Goal: Information Seeking & Learning: Find specific fact

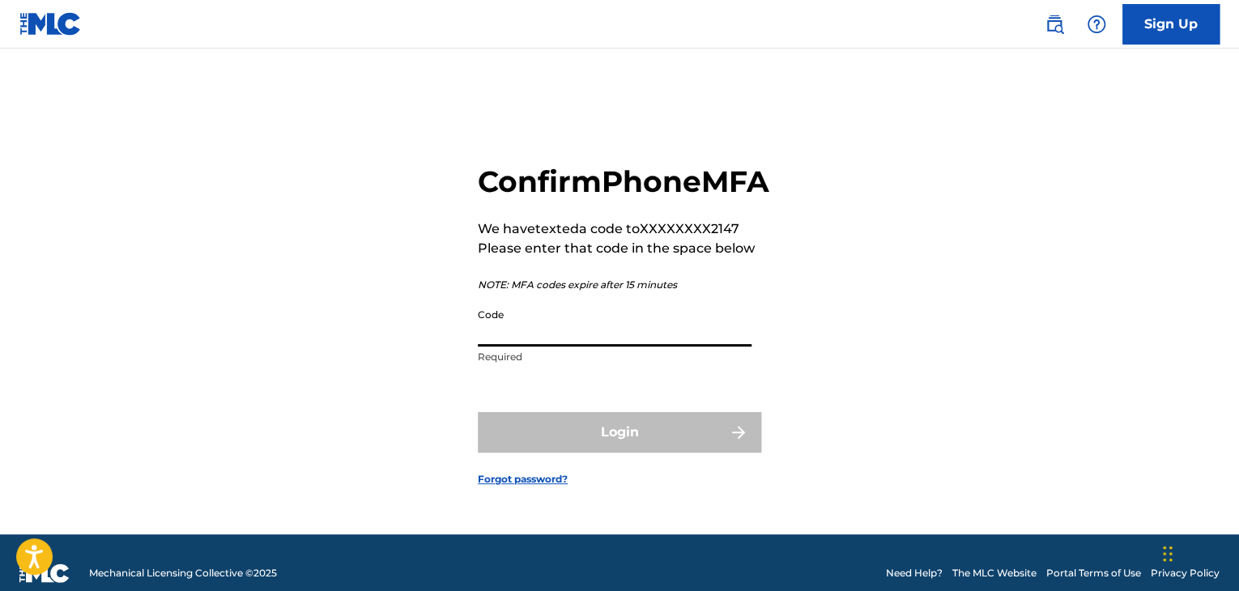
click at [640, 342] on input "Code" at bounding box center [615, 323] width 274 height 46
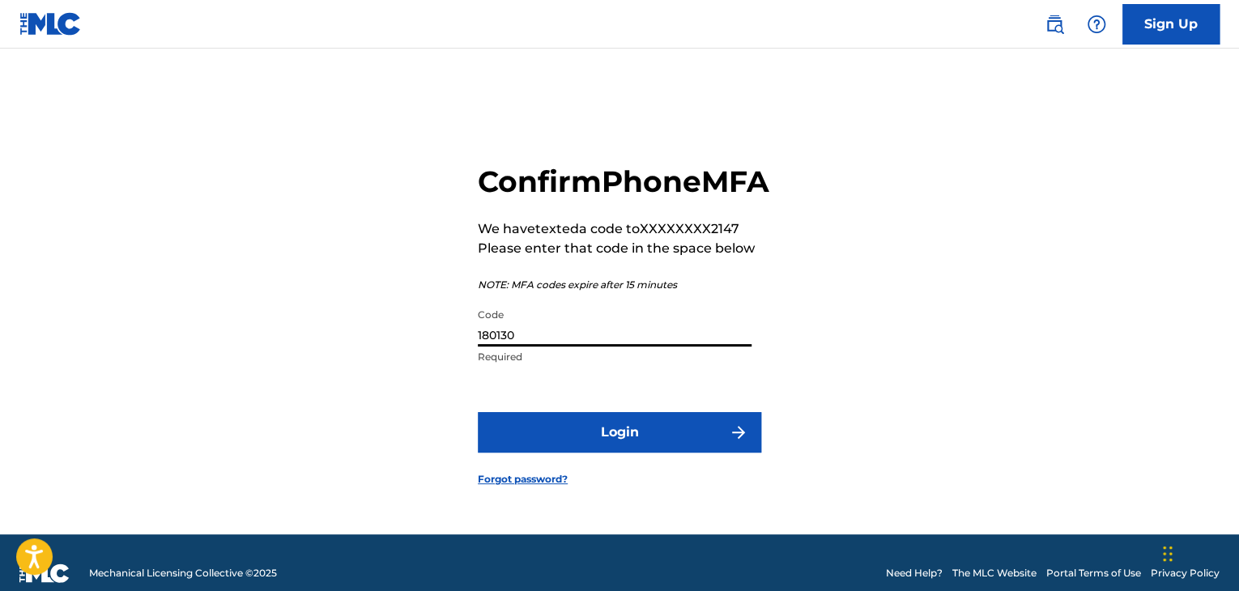
type input "180130"
click at [478, 412] on button "Login" at bounding box center [619, 432] width 283 height 40
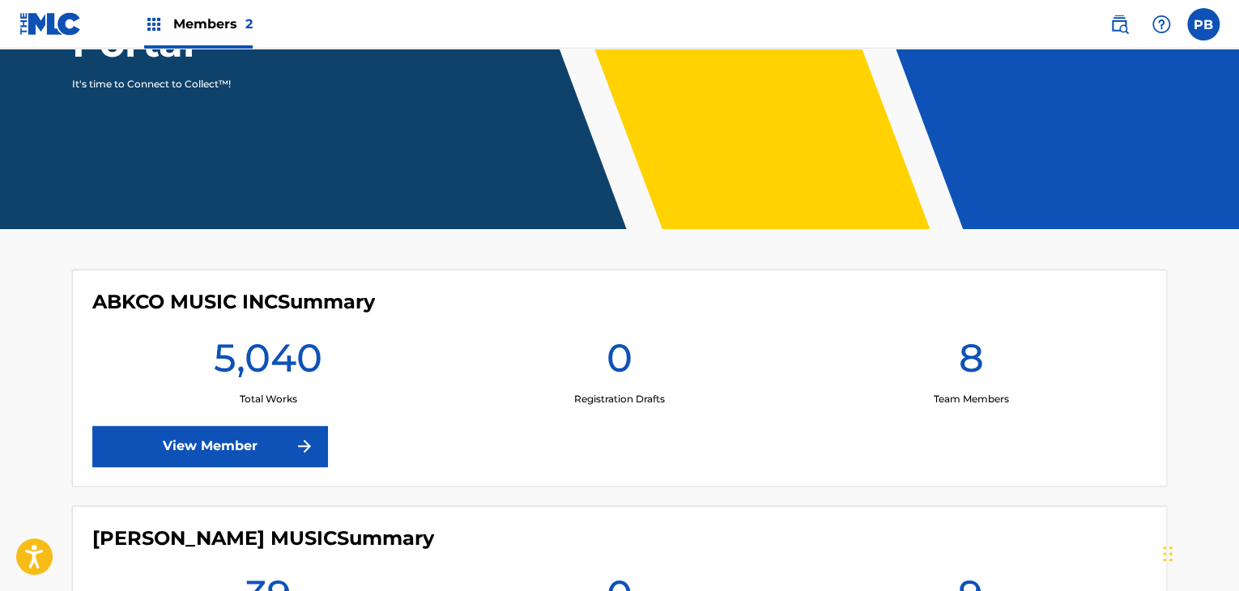
scroll to position [246, 0]
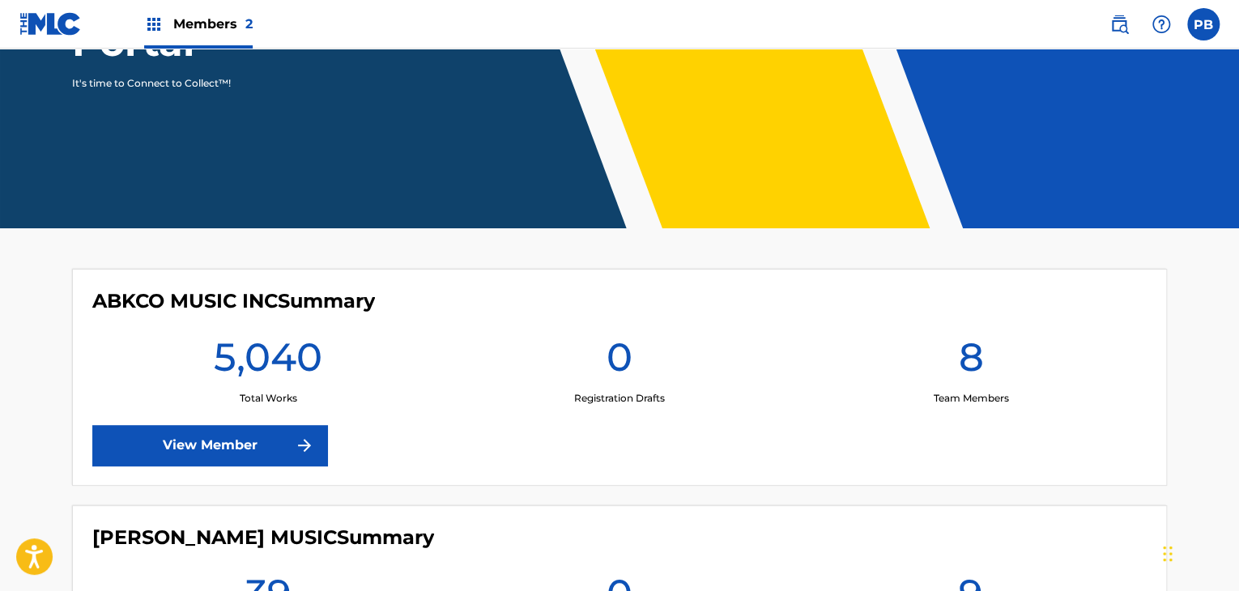
click at [264, 428] on link "View Member" at bounding box center [209, 445] width 235 height 40
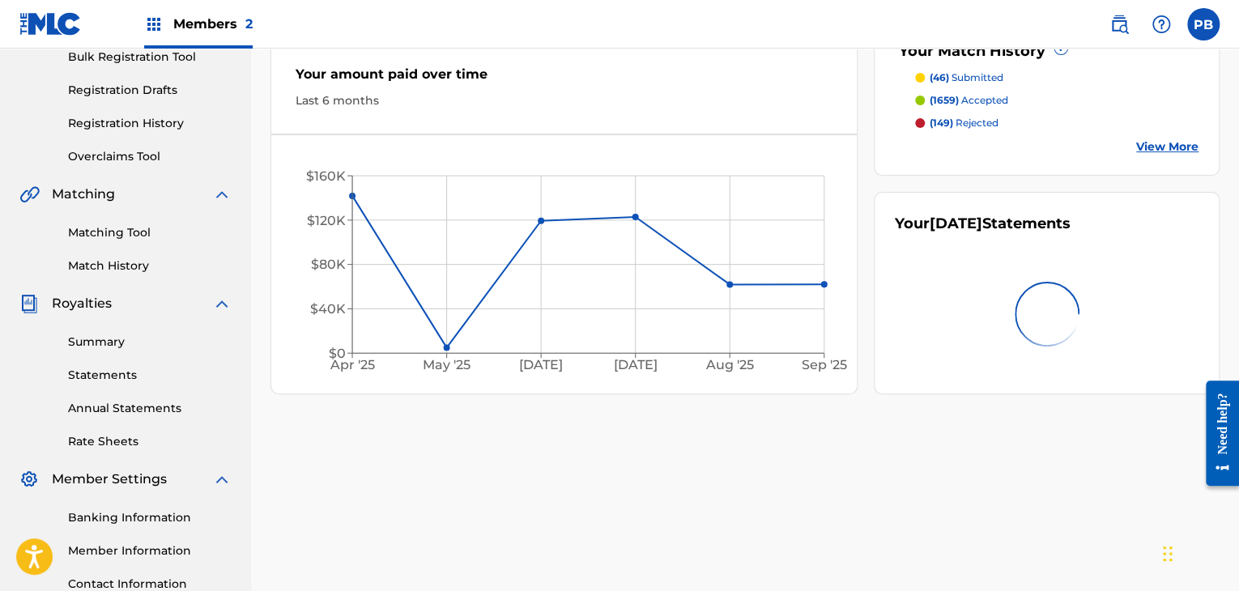
scroll to position [291, 0]
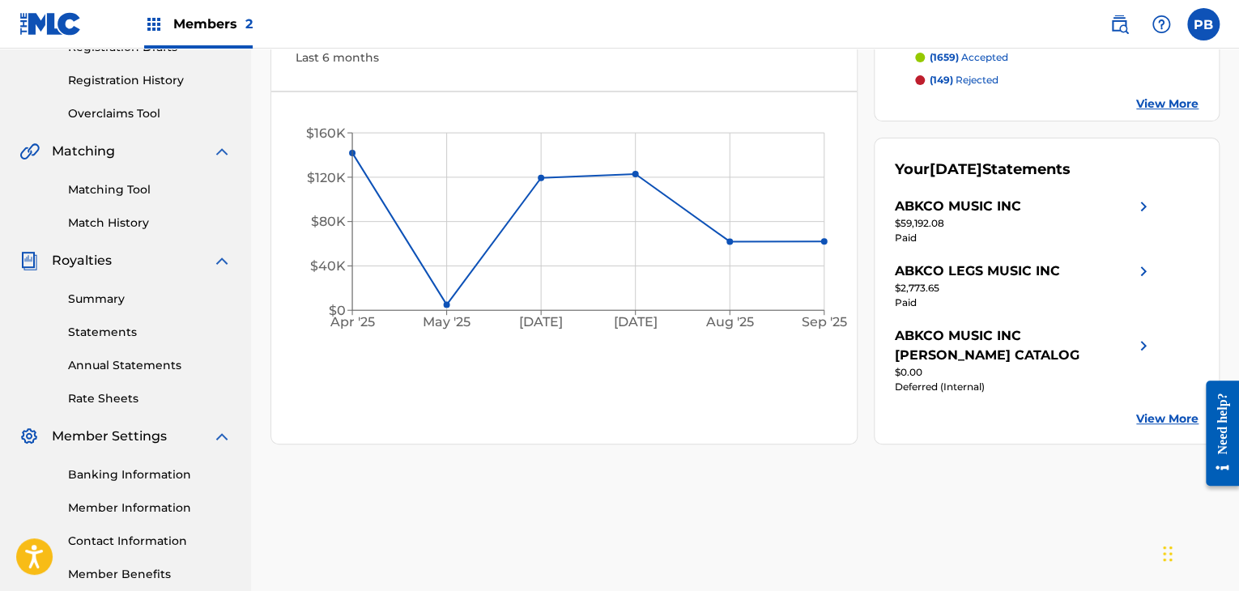
click at [96, 194] on link "Matching Tool" at bounding box center [150, 189] width 164 height 17
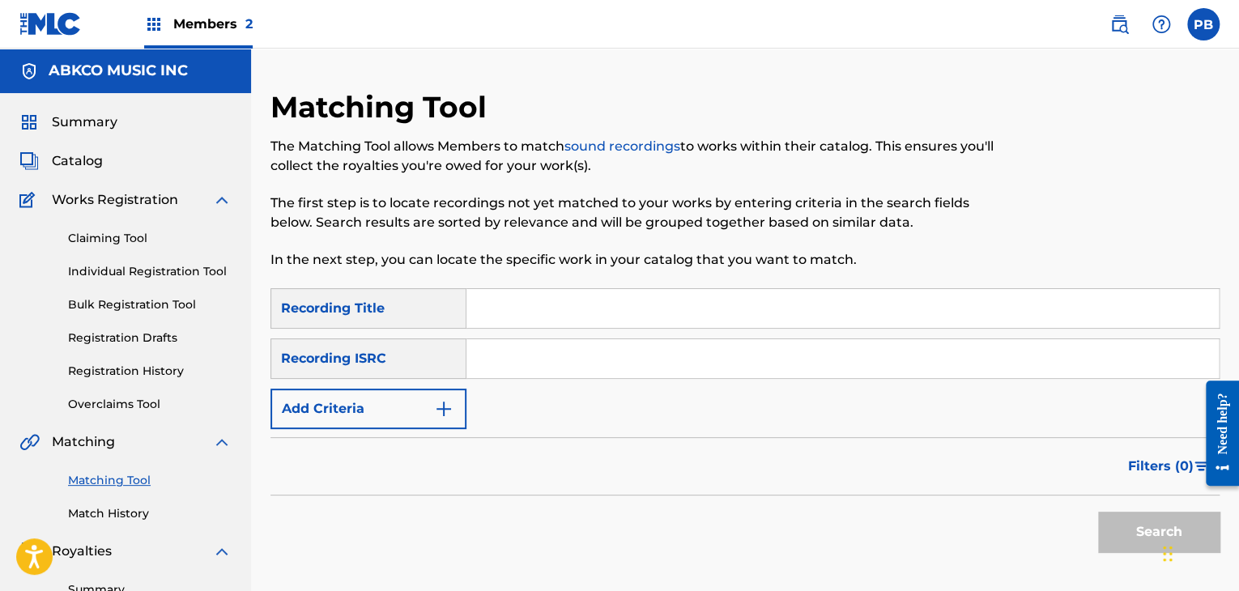
click at [629, 319] on input "Search Form" at bounding box center [842, 308] width 752 height 39
type input "fantasy"
click at [454, 416] on button "Add Criteria" at bounding box center [368, 409] width 196 height 40
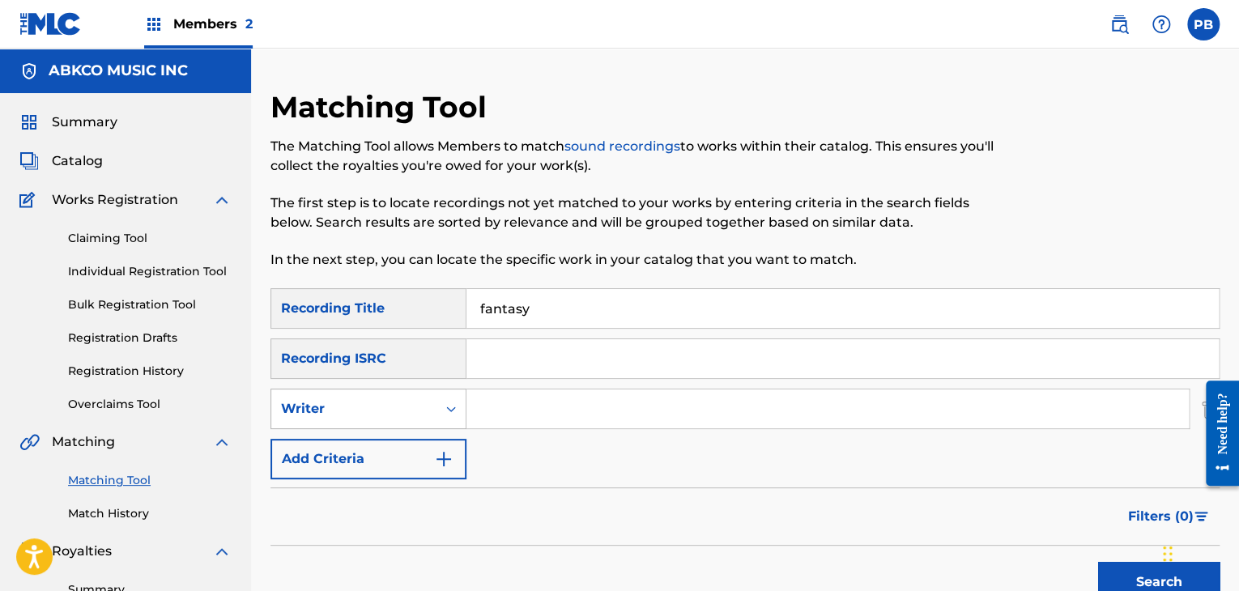
click at [445, 414] on icon "Search Form" at bounding box center [451, 409] width 16 height 16
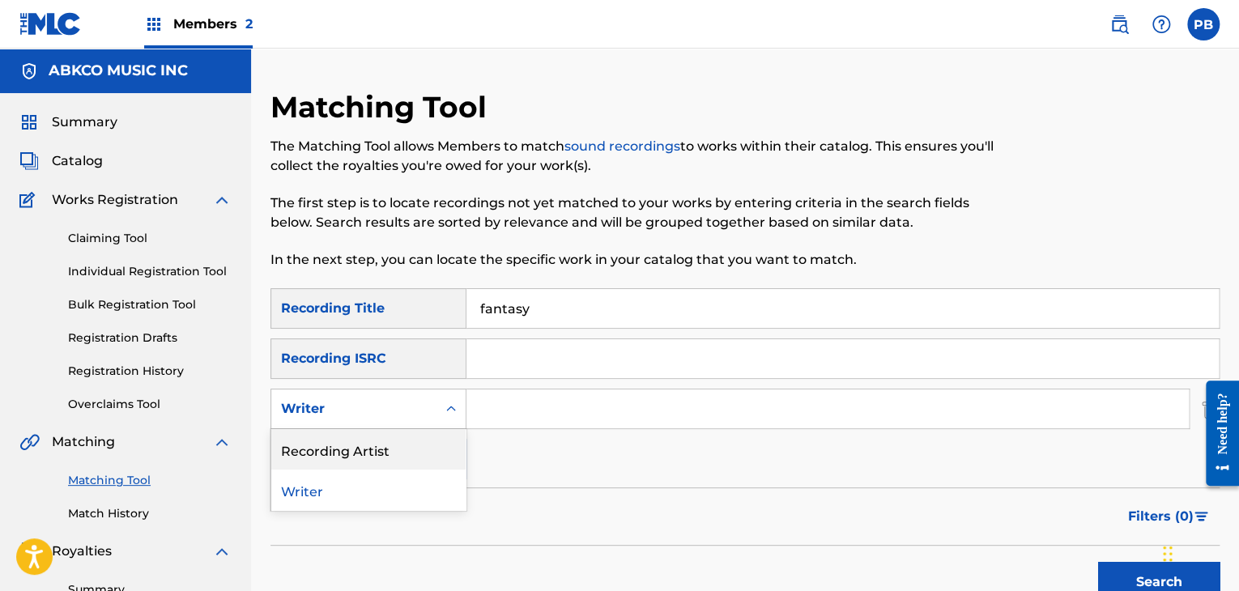
click at [402, 462] on div "Recording Artist" at bounding box center [368, 449] width 194 height 40
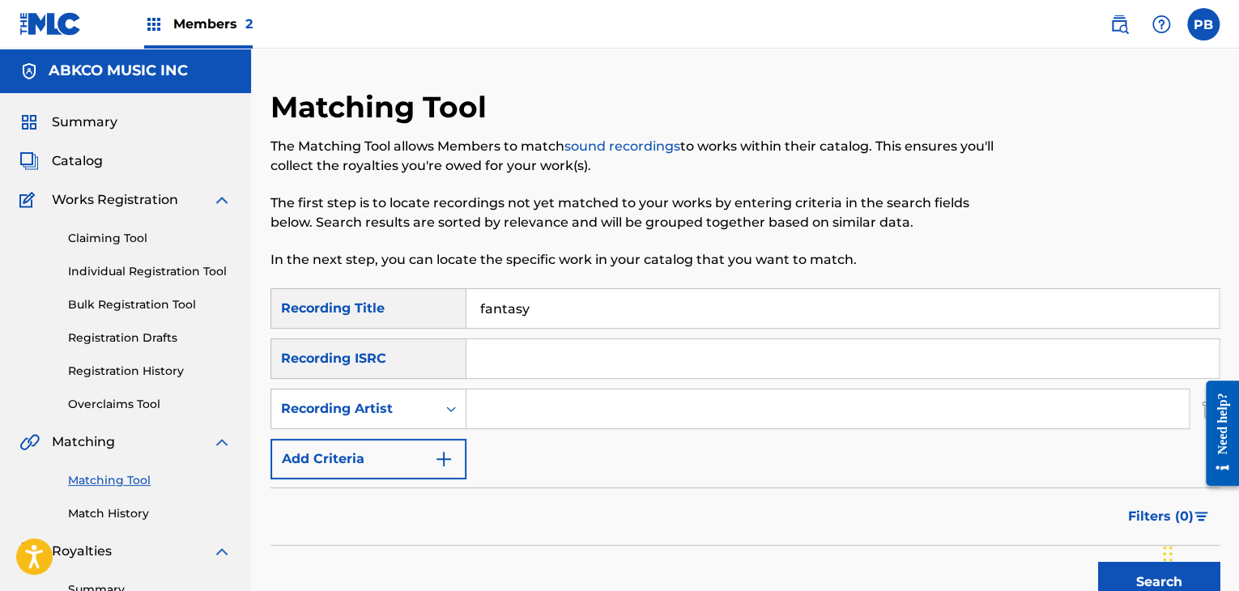
click at [550, 389] on div "Search Form" at bounding box center [827, 409] width 723 height 40
click at [549, 391] on input "Search Form" at bounding box center [827, 408] width 722 height 39
type input "crazy and the brains"
click at [1098, 562] on button "Search" at bounding box center [1158, 582] width 121 height 40
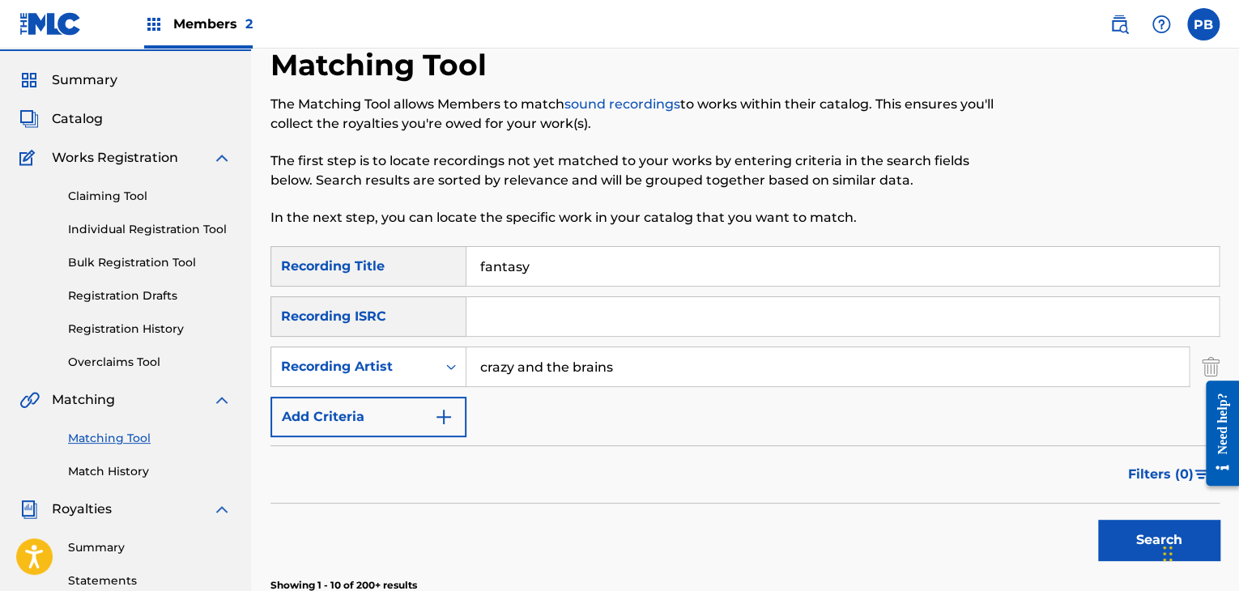
scroll to position [39, 0]
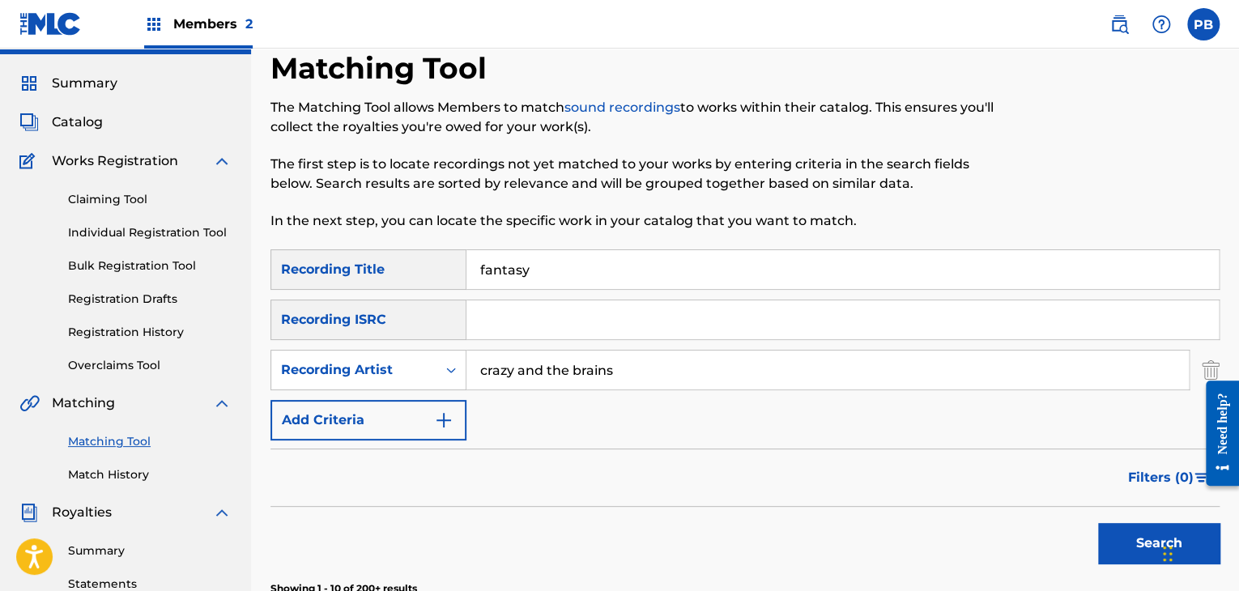
click at [574, 267] on input "fantasy" at bounding box center [842, 269] width 752 height 39
click at [1098, 523] on button "Search" at bounding box center [1158, 543] width 121 height 40
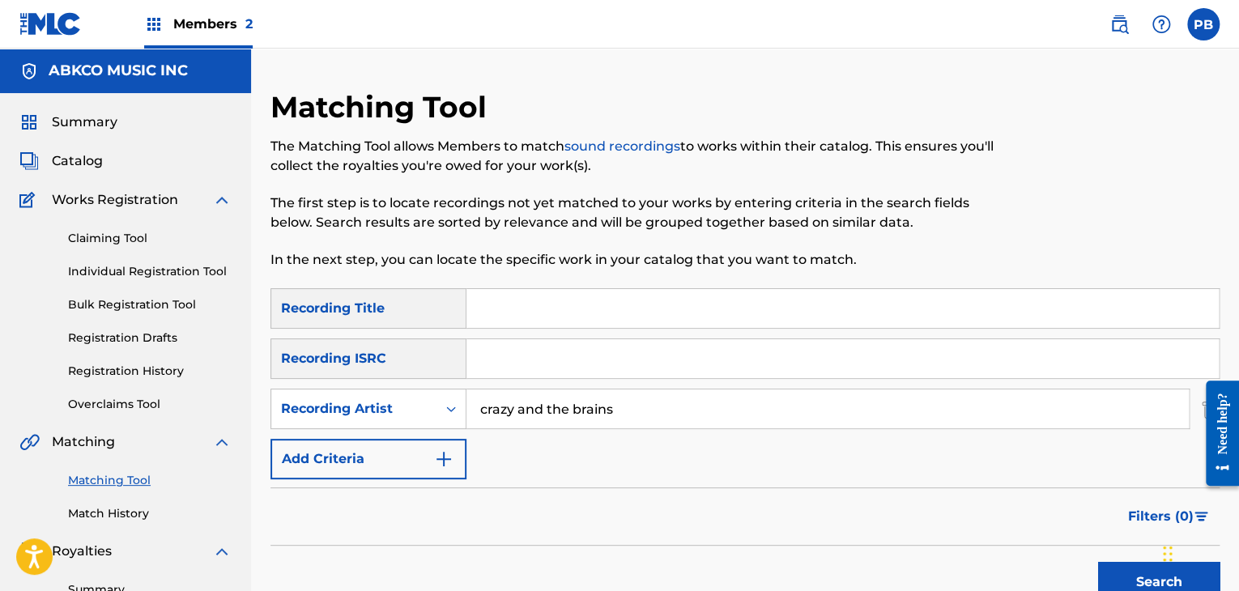
scroll to position [0, 0]
drag, startPoint x: 1138, startPoint y: 507, endPoint x: 890, endPoint y: 525, distance: 249.3
click at [890, 525] on div "Filters ( 0 )" at bounding box center [744, 516] width 949 height 58
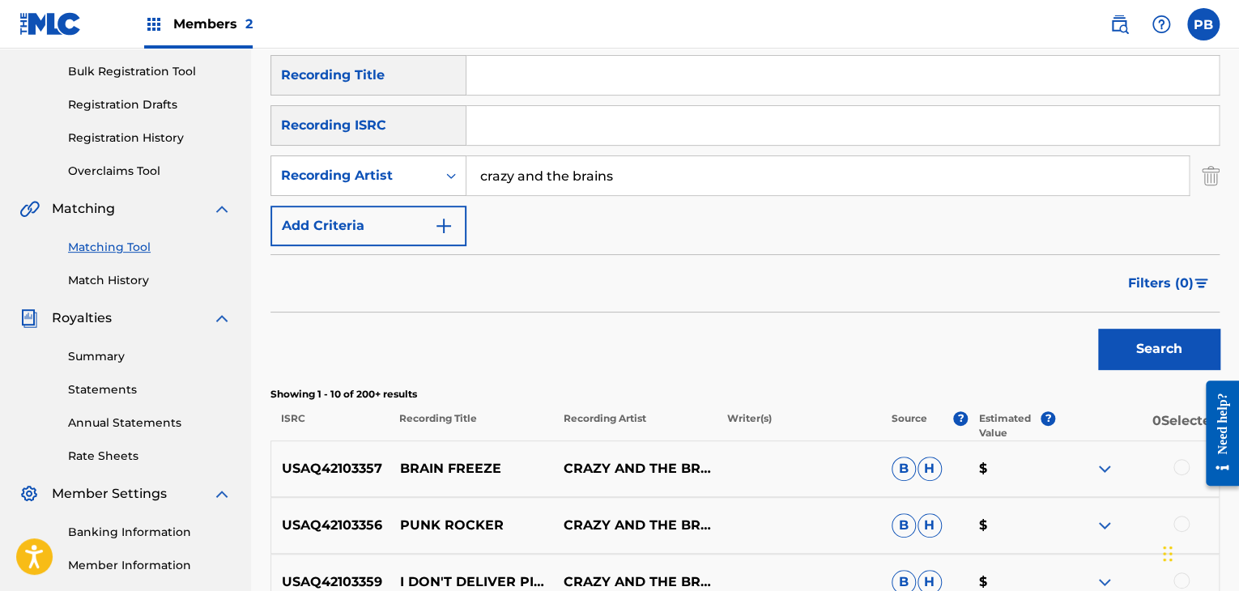
scroll to position [246, 0]
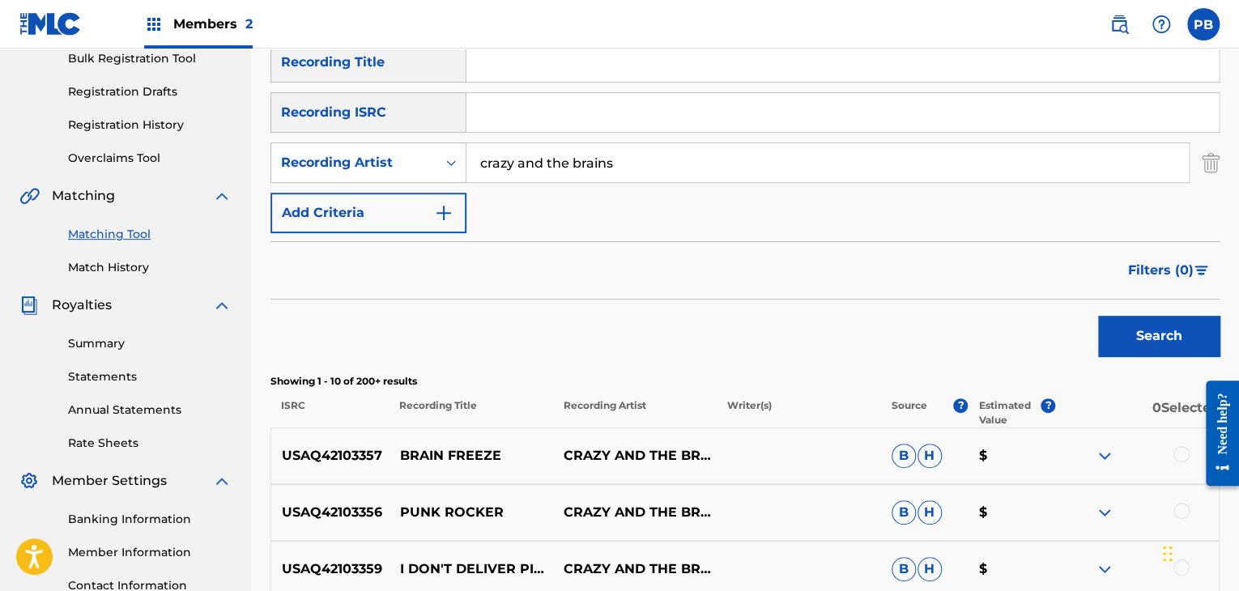
click at [1143, 263] on span "Filters ( 0 )" at bounding box center [1161, 270] width 66 height 19
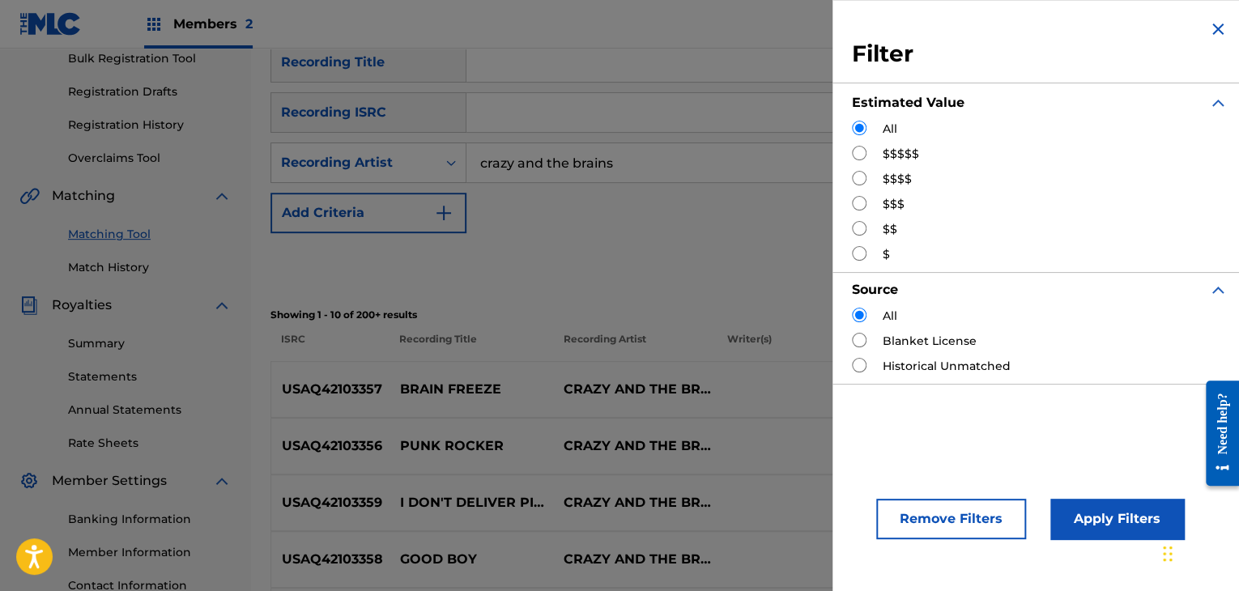
click at [861, 185] on div "$$$$" at bounding box center [1040, 179] width 376 height 17
click at [861, 226] on input "Search Form" at bounding box center [859, 228] width 15 height 15
radio input "true"
click at [1077, 508] on button "Apply Filters" at bounding box center [1117, 519] width 134 height 40
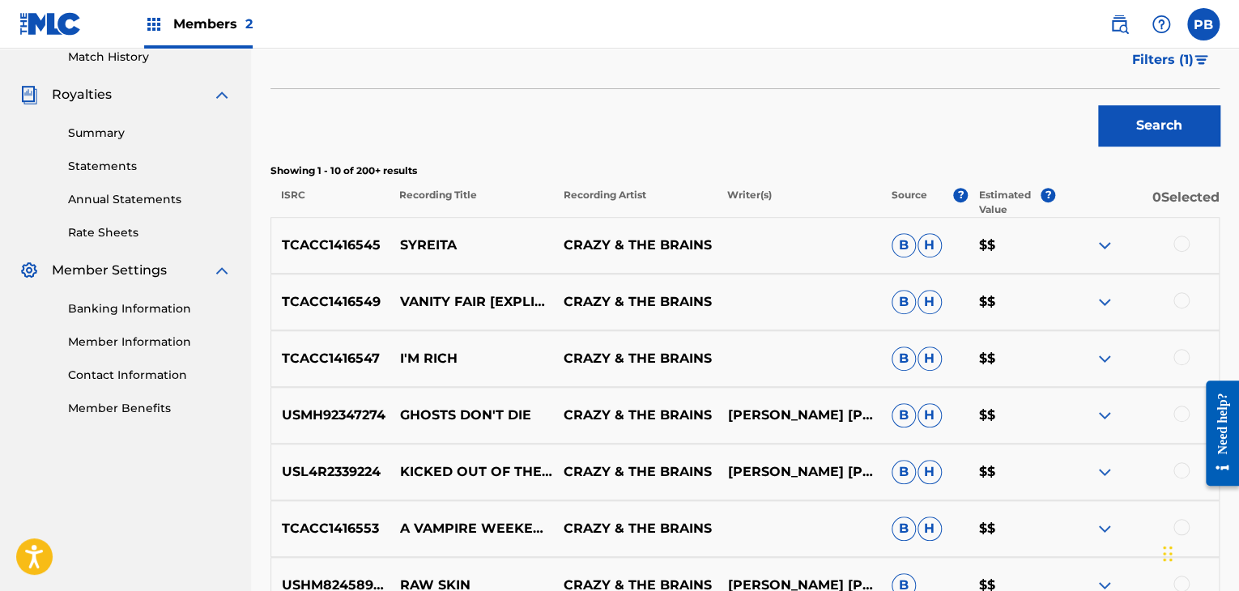
scroll to position [457, 0]
click at [1151, 61] on span "Filters ( 1 )" at bounding box center [1163, 59] width 62 height 19
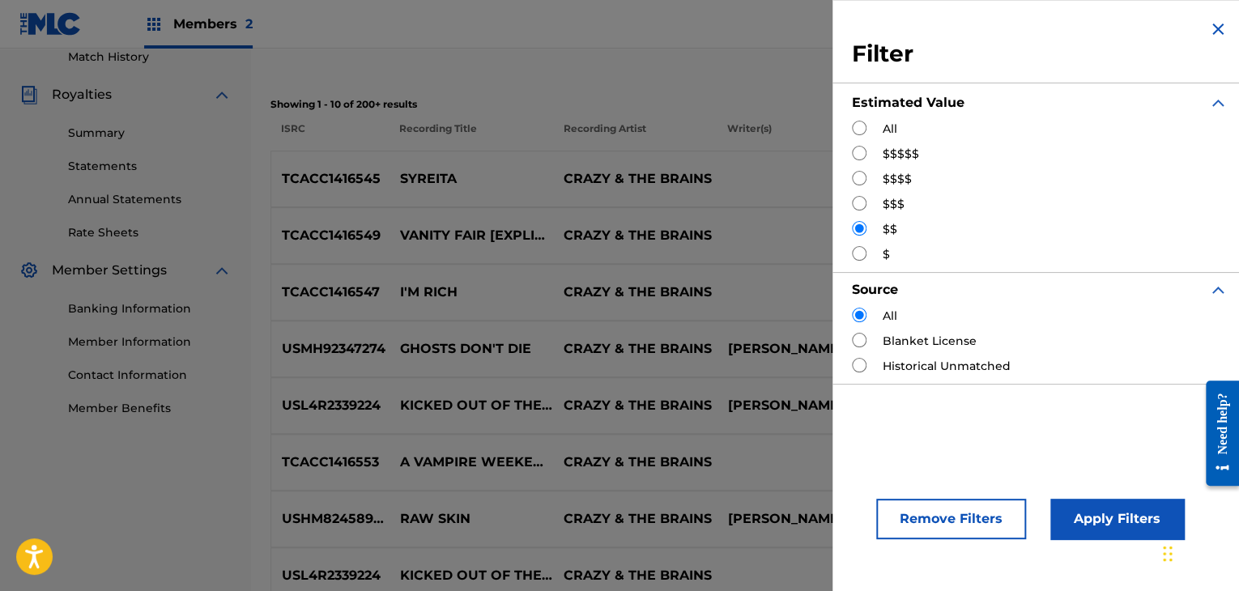
click at [858, 208] on input "Search Form" at bounding box center [859, 203] width 15 height 15
radio input "true"
click at [1078, 522] on button "Apply Filters" at bounding box center [1117, 519] width 134 height 40
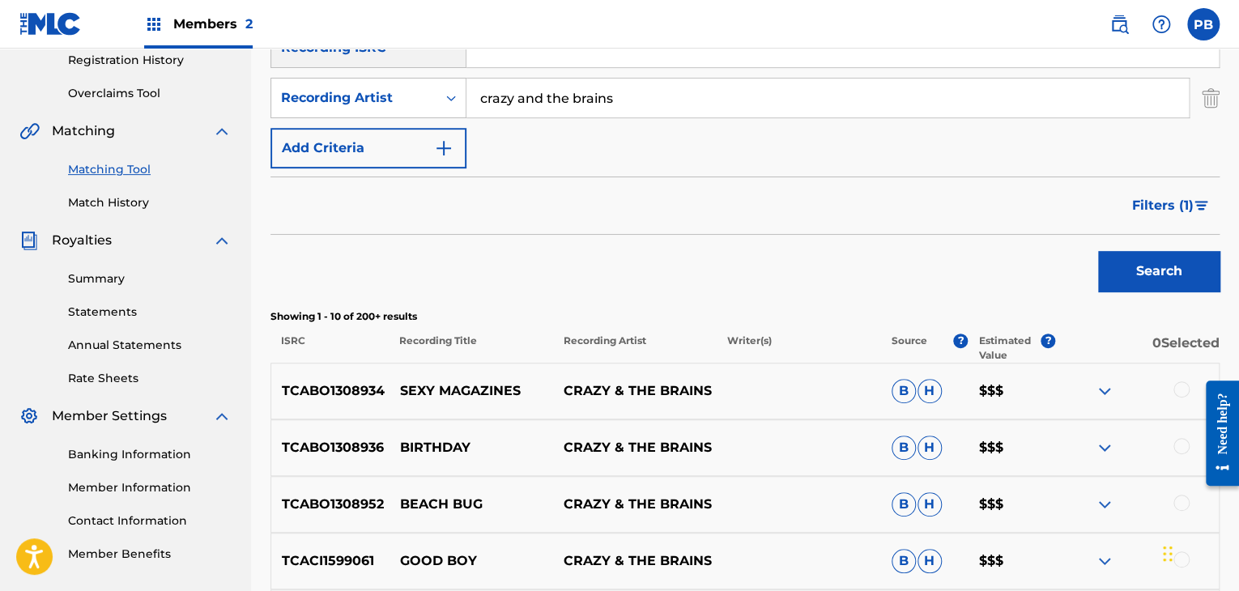
scroll to position [311, 0]
click at [1130, 204] on button "Filters ( 1 )" at bounding box center [1170, 205] width 97 height 40
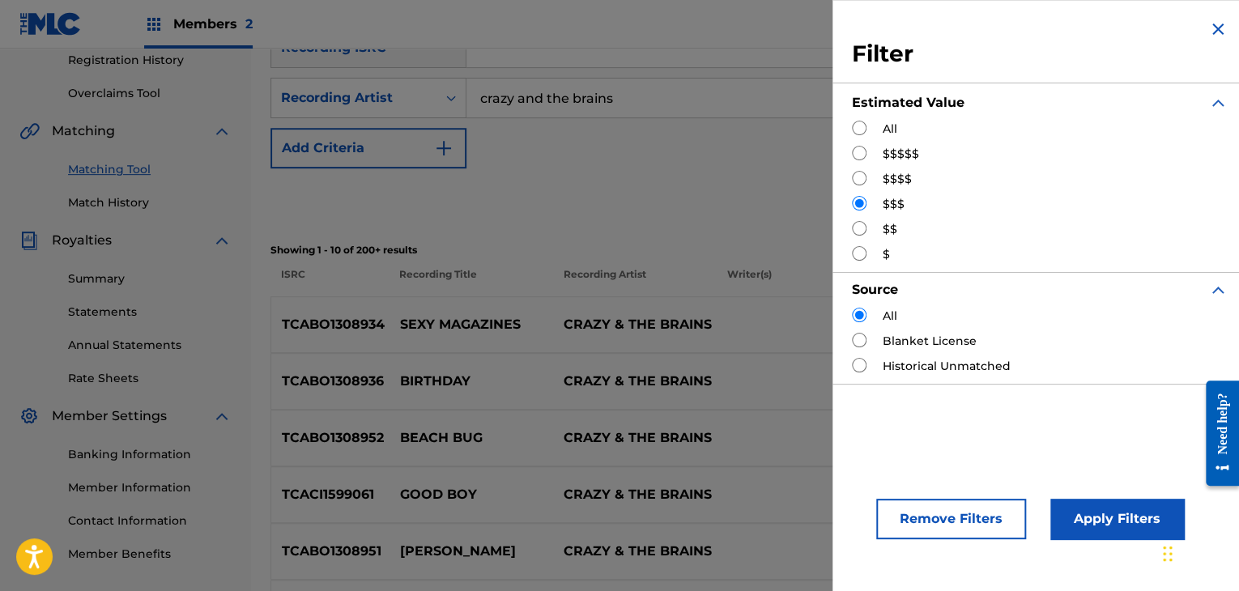
click at [884, 166] on div "All $$$$$ $$$$ $$$ $$ $" at bounding box center [1040, 192] width 376 height 143
click at [883, 177] on label "$$$$" at bounding box center [897, 179] width 29 height 17
click at [856, 180] on input "Search Form" at bounding box center [859, 178] width 15 height 15
radio input "true"
click at [1114, 529] on button "Apply Filters" at bounding box center [1117, 519] width 134 height 40
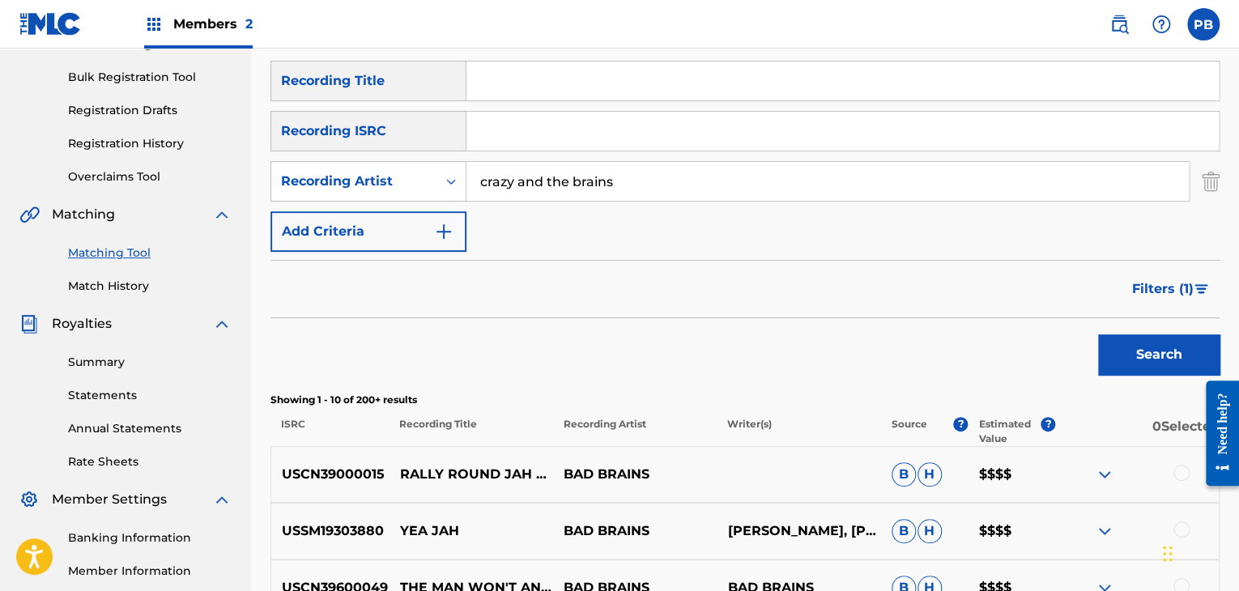
scroll to position [175, 0]
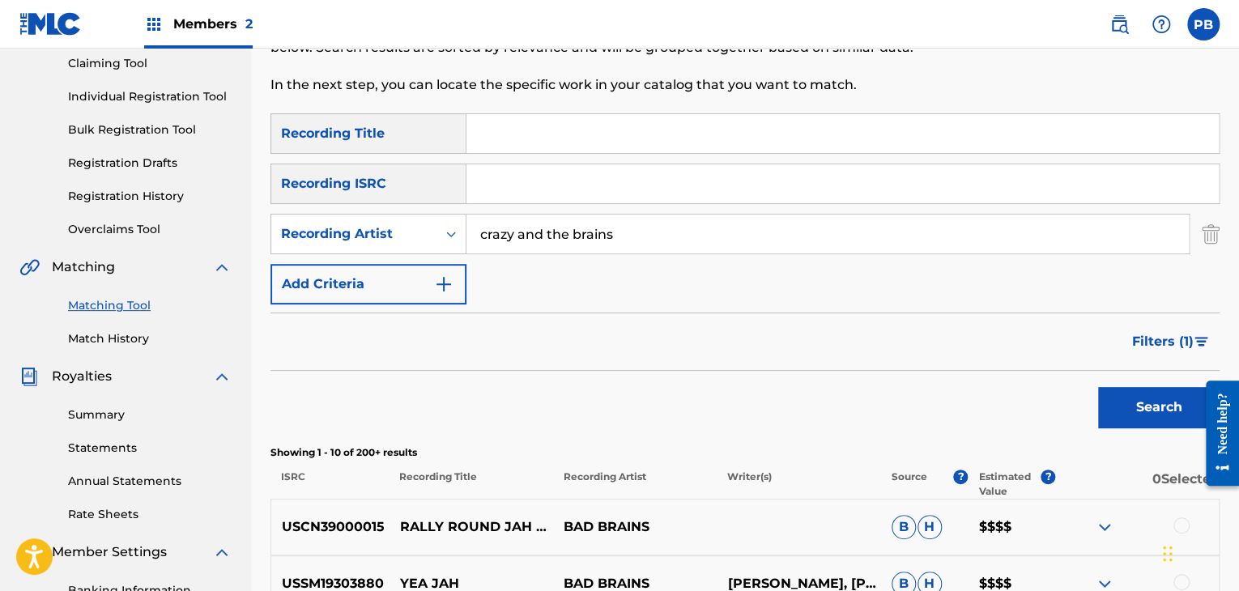
click at [1162, 351] on span "Filters ( 1 )" at bounding box center [1163, 341] width 62 height 19
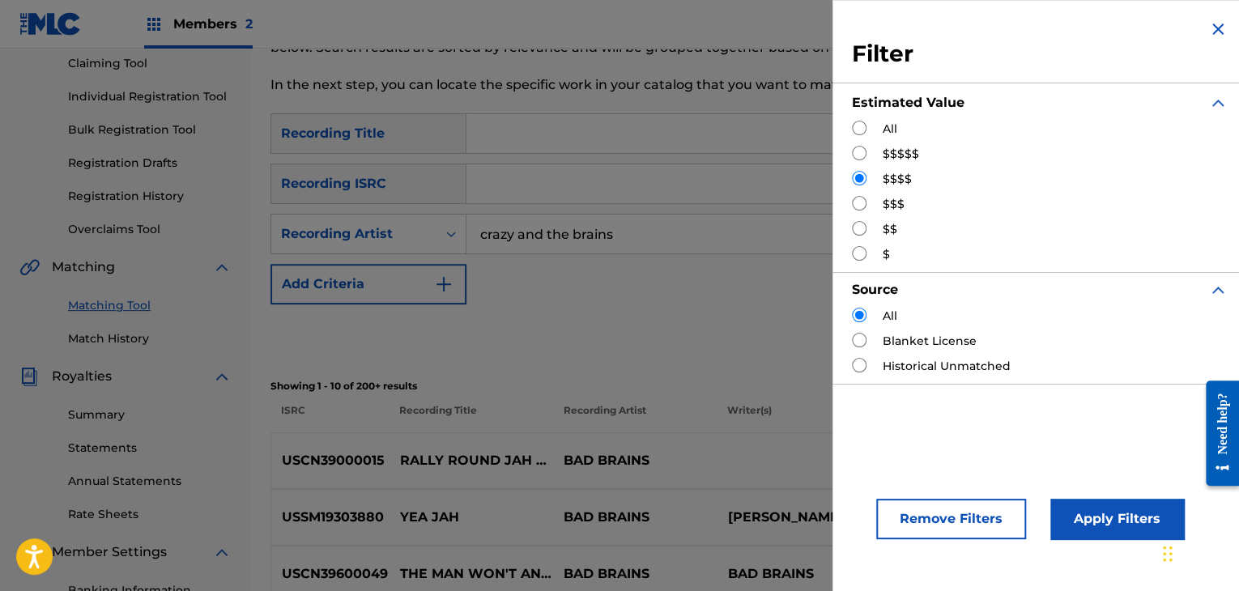
click at [888, 202] on label "$$$" at bounding box center [894, 204] width 22 height 17
click at [849, 207] on div "Filter Estimated Value All $$$$$ $$$$ $$$ $$ $ Source All Blanket License Histo…" at bounding box center [1039, 201] width 415 height 403
click at [860, 205] on input "Search Form" at bounding box center [859, 203] width 15 height 15
radio input "true"
click at [1082, 512] on button "Apply Filters" at bounding box center [1117, 519] width 134 height 40
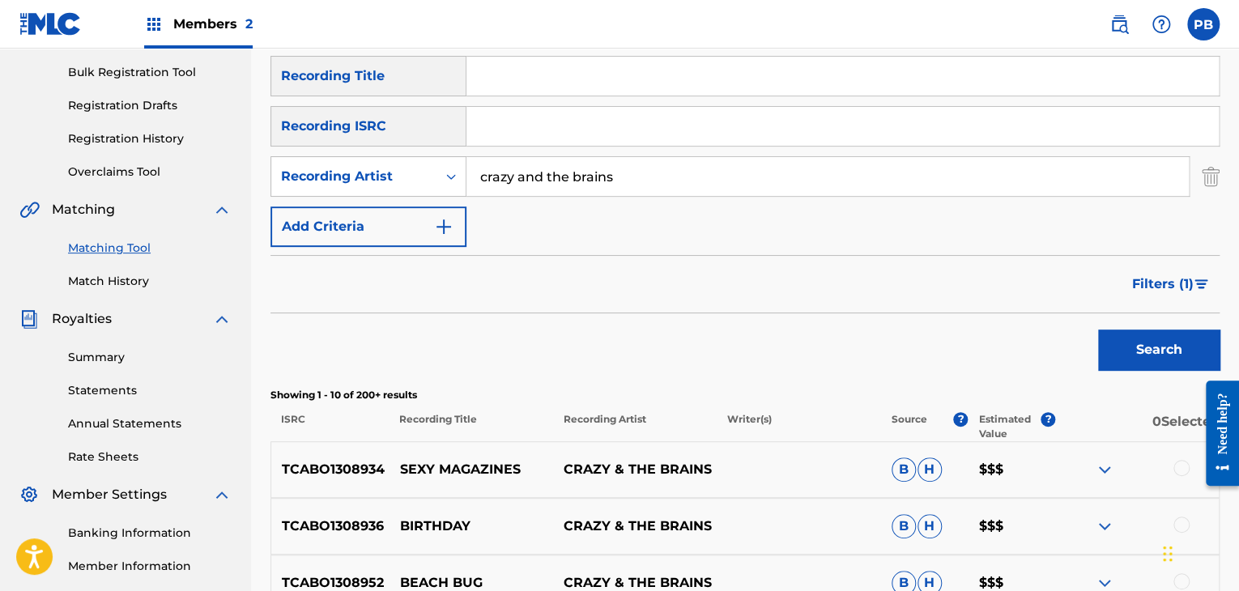
scroll to position [233, 0]
click at [1143, 279] on span "Filters ( 1 )" at bounding box center [1163, 283] width 62 height 19
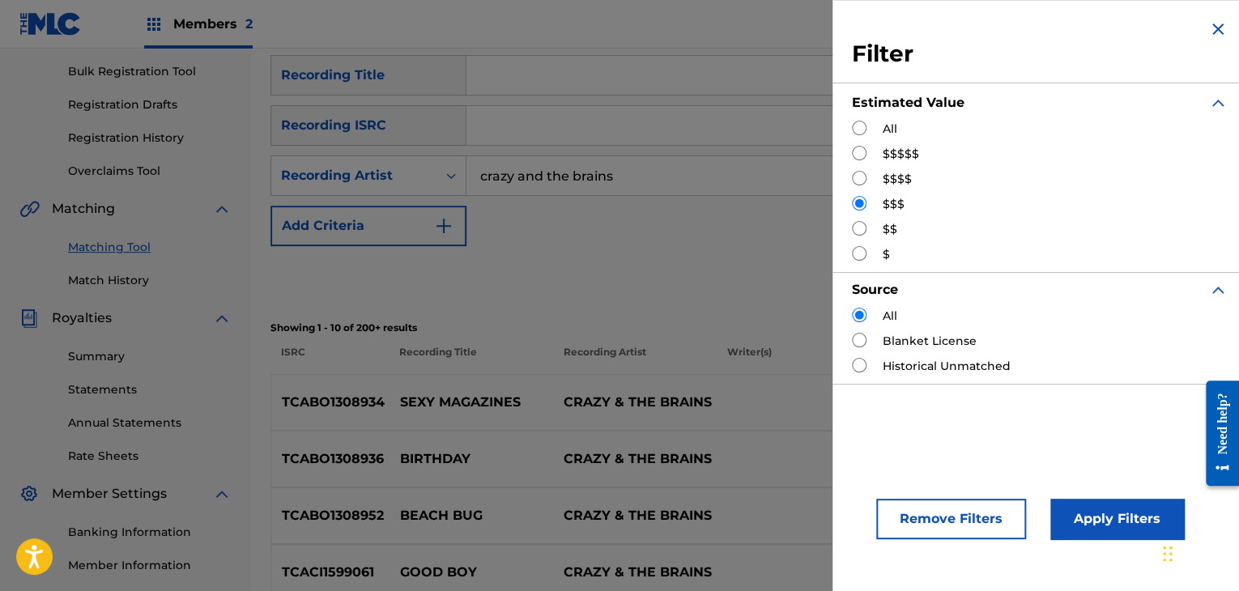
click at [853, 226] on input "Search Form" at bounding box center [859, 228] width 15 height 15
radio input "true"
click at [1123, 517] on button "Apply Filters" at bounding box center [1117, 519] width 134 height 40
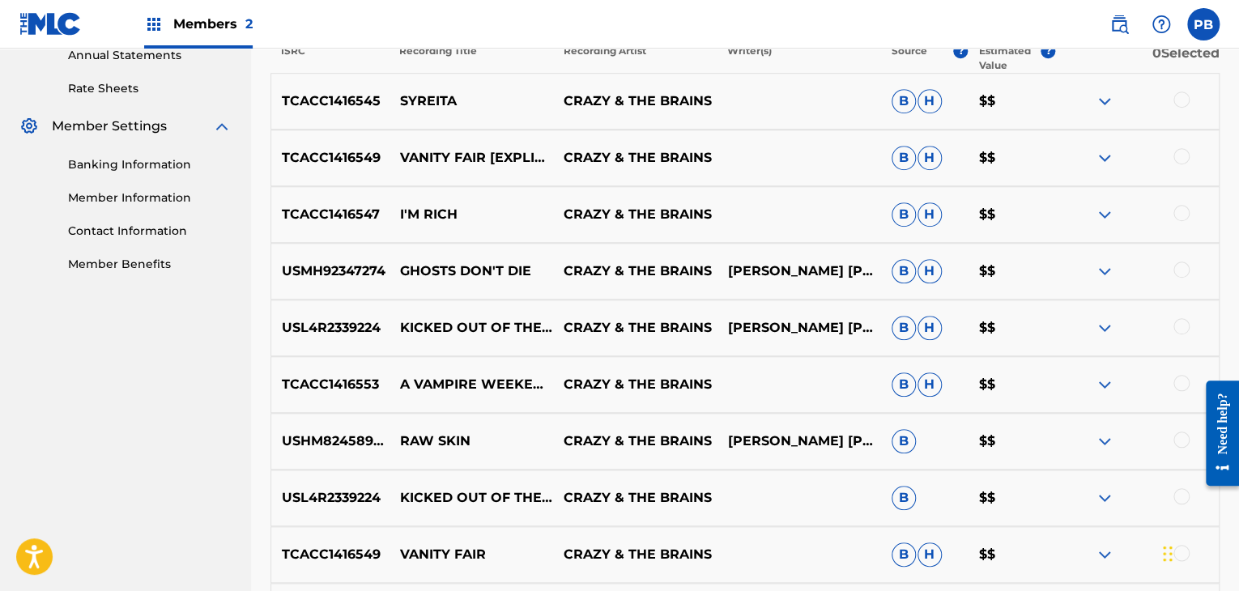
scroll to position [602, 0]
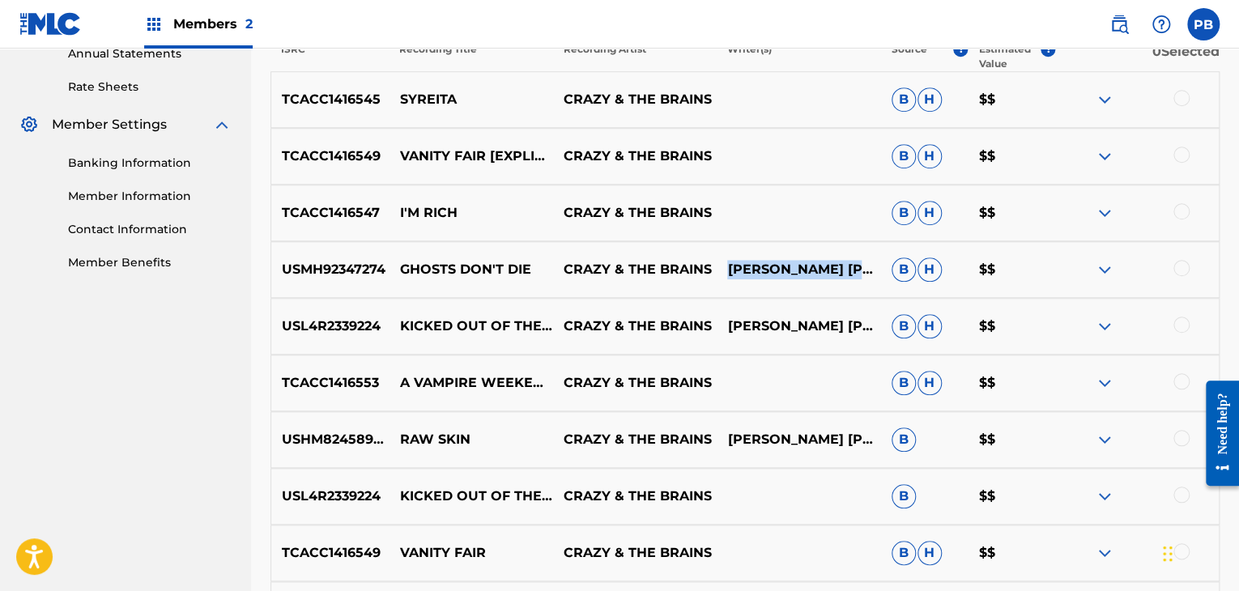
drag, startPoint x: 775, startPoint y: 270, endPoint x: 722, endPoint y: 251, distance: 55.8
click at [722, 251] on div "USMH92347274 GHOSTS DON'T DIE CRAZY & THE BRAINS [PERSON_NAME] [PERSON_NAME], […" at bounding box center [744, 269] width 949 height 57
click at [776, 257] on div "USMH92347274 GHOSTS DON'T DIE CRAZY & THE BRAINS [PERSON_NAME] [PERSON_NAME], […" at bounding box center [744, 269] width 949 height 57
click at [1101, 275] on img at bounding box center [1104, 269] width 19 height 19
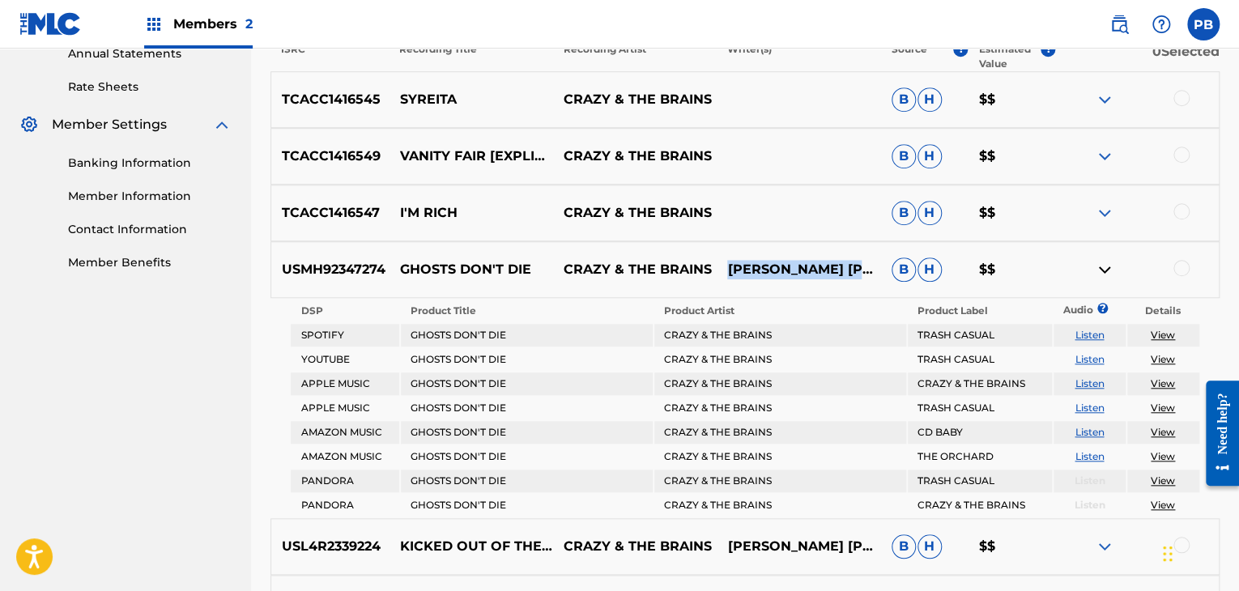
drag, startPoint x: 774, startPoint y: 267, endPoint x: 723, endPoint y: 250, distance: 53.8
click at [723, 260] on p "[PERSON_NAME] [PERSON_NAME], [PERSON_NAME]" at bounding box center [799, 269] width 164 height 19
copy p "[PERSON_NAME] [PERSON_NAME]"
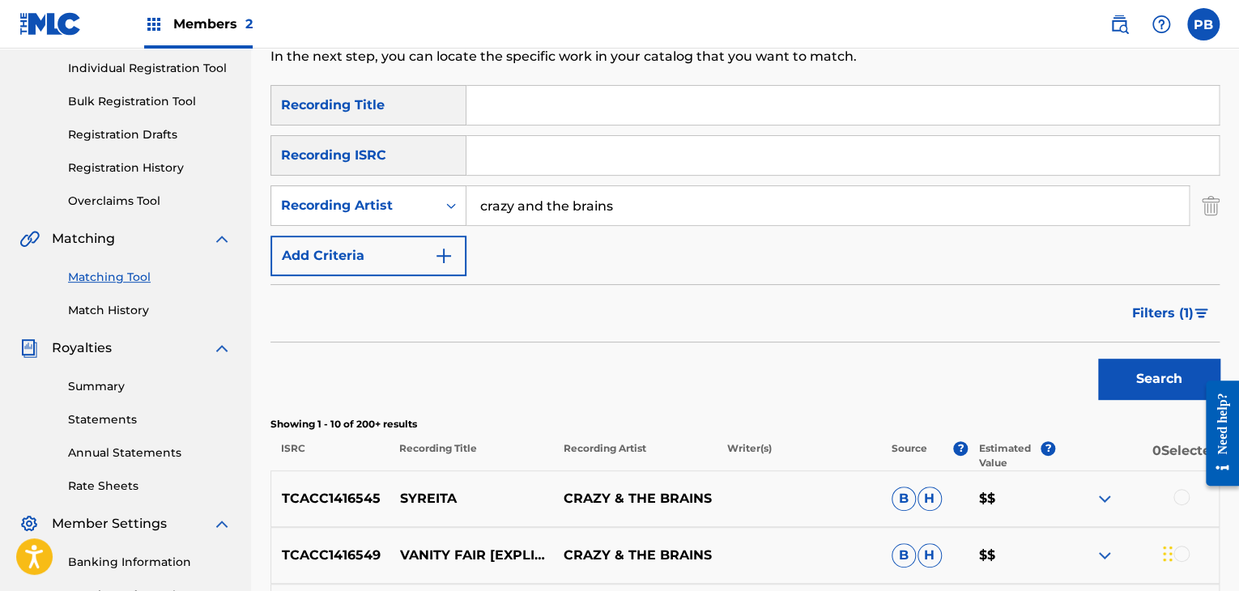
scroll to position [198, 0]
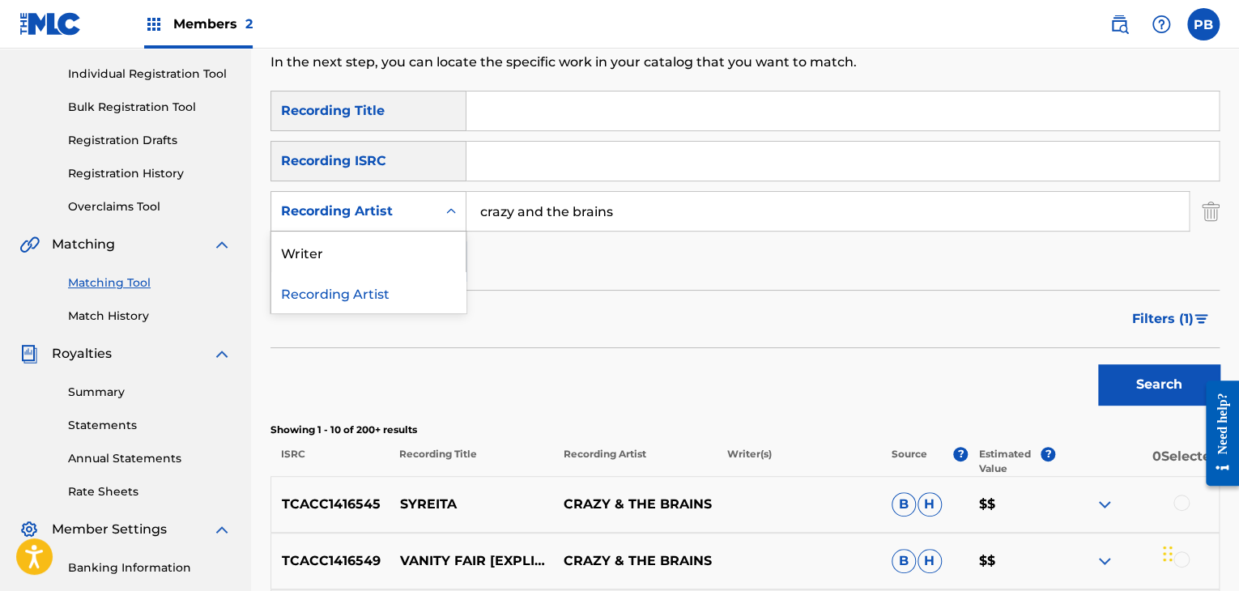
click at [452, 220] on div "Search Form" at bounding box center [450, 211] width 29 height 29
click at [440, 249] on div "Writer" at bounding box center [368, 252] width 194 height 40
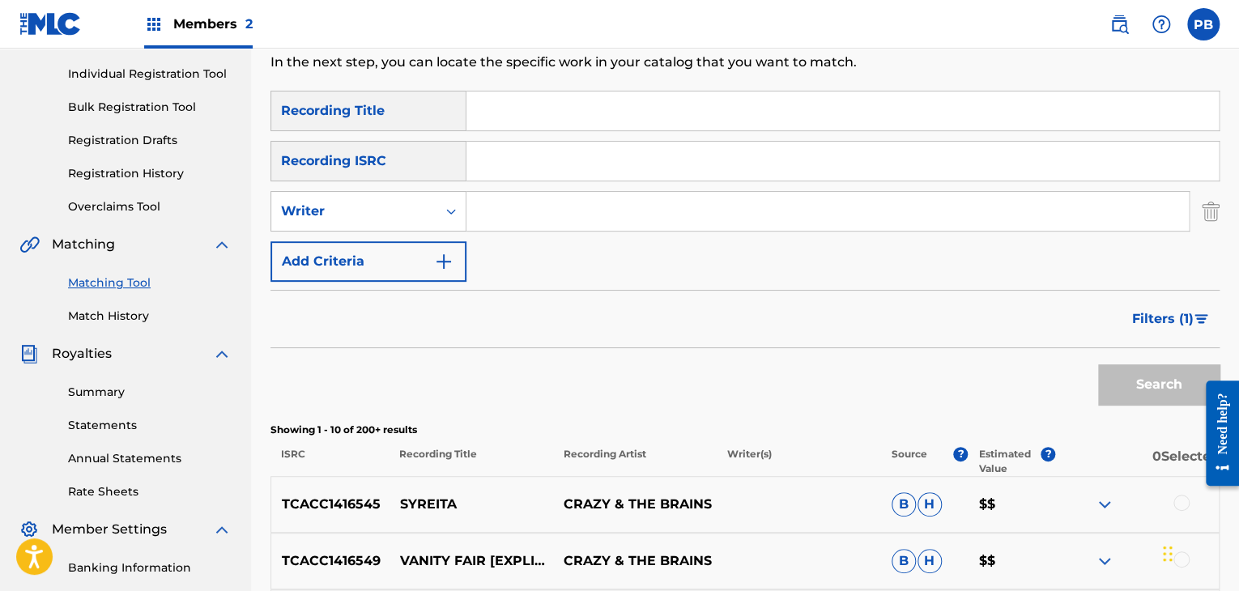
click at [648, 207] on input "Search Form" at bounding box center [827, 211] width 722 height 39
paste input "[PERSON_NAME] [PERSON_NAME]"
type input "[PERSON_NAME] [PERSON_NAME]"
click at [1098, 364] on button "Search" at bounding box center [1158, 384] width 121 height 40
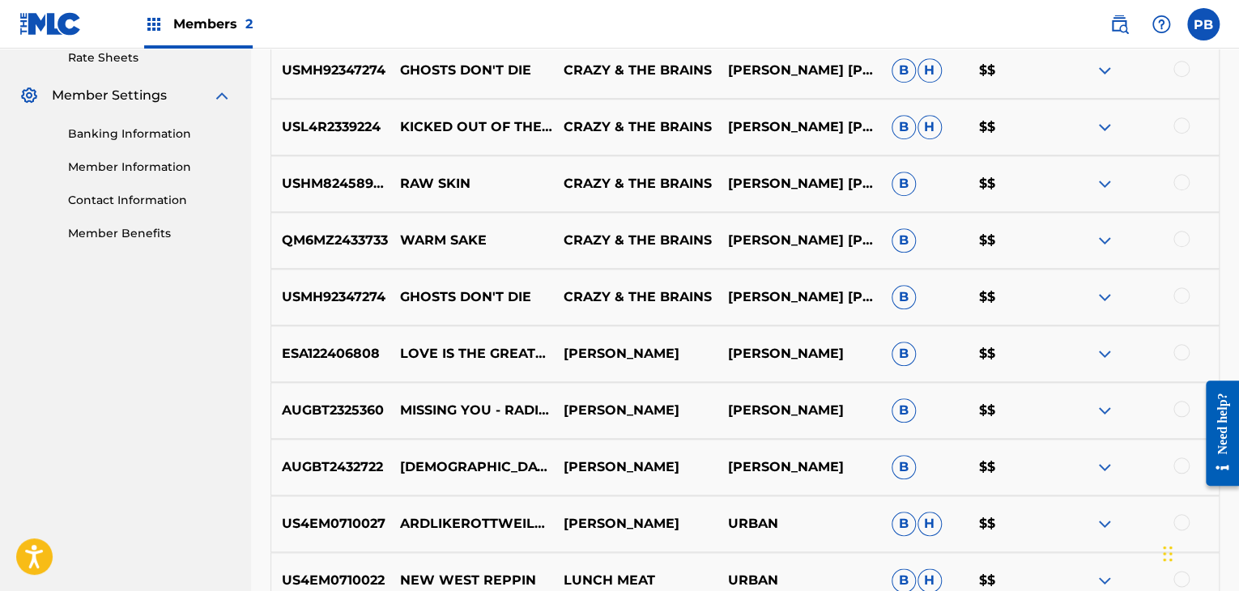
scroll to position [632, 0]
click at [698, 302] on p "CRAZY & THE BRAINS" at bounding box center [635, 296] width 164 height 19
copy p "CRAZY & THE BRAINS"
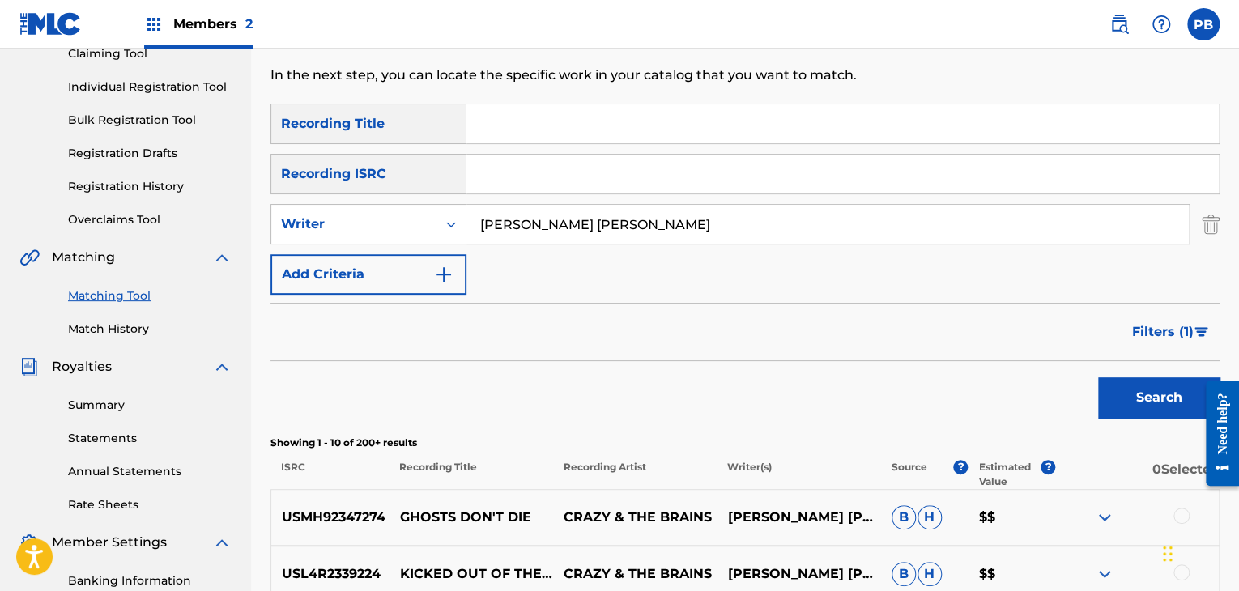
scroll to position [171, 0]
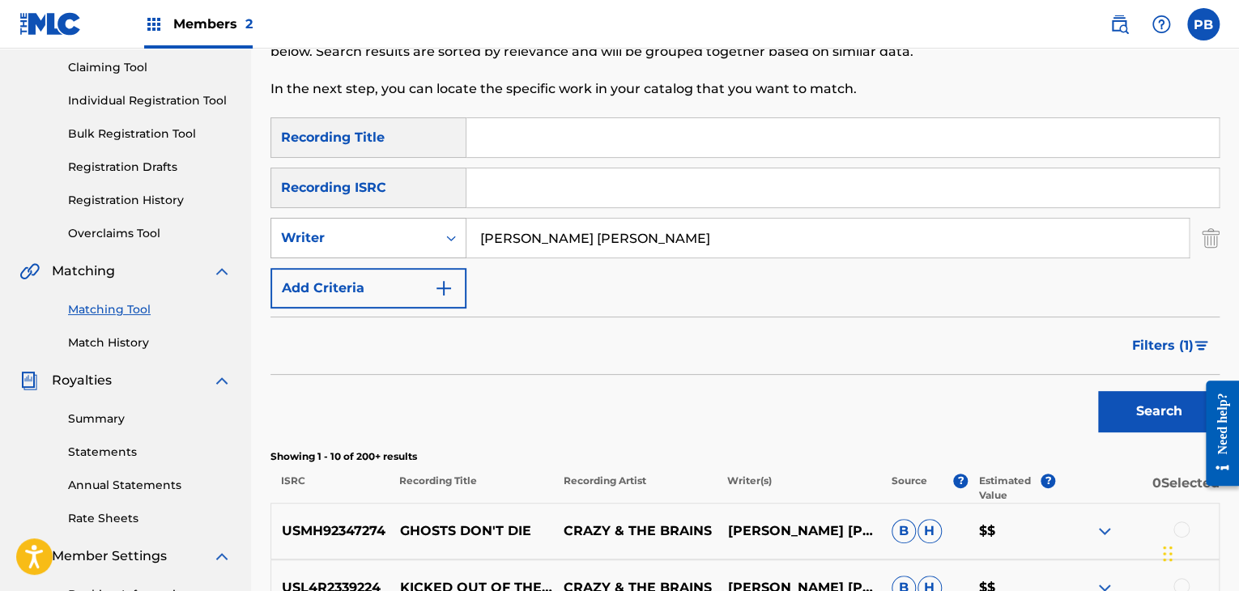
drag, startPoint x: 523, startPoint y: 122, endPoint x: 407, endPoint y: 230, distance: 158.1
click at [407, 230] on div "SearchWithCriteria462a3828-e91f-4e67-a792-cf65978329a9 Recording Title SearchWi…" at bounding box center [744, 212] width 949 height 191
click at [399, 249] on div "Writer" at bounding box center [353, 238] width 165 height 31
click at [354, 290] on div "Recording Artist" at bounding box center [368, 278] width 194 height 40
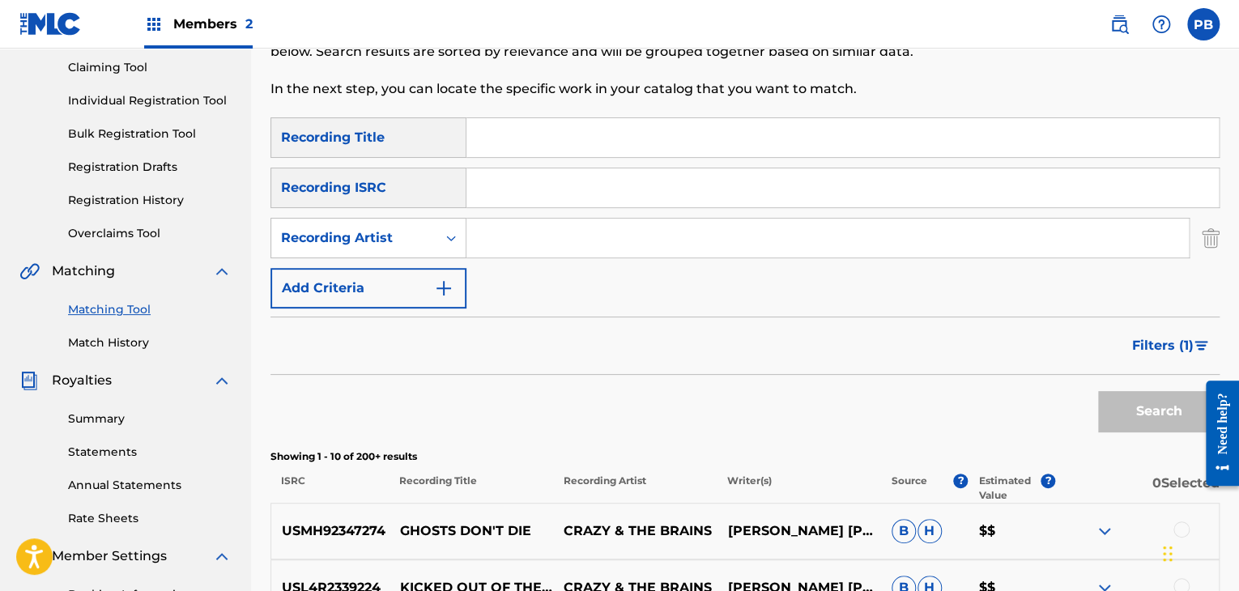
click at [560, 239] on input "Search Form" at bounding box center [827, 238] width 722 height 39
paste input "CRAZY & THE BRAINS"
click at [1098, 391] on button "Search" at bounding box center [1158, 411] width 121 height 40
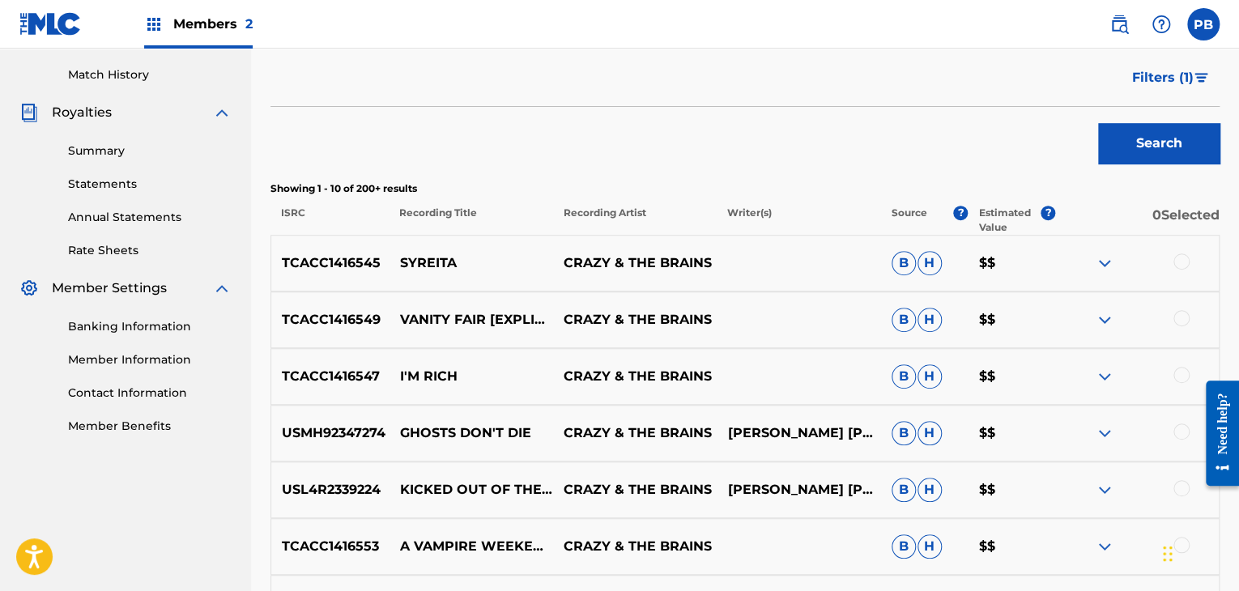
scroll to position [440, 0]
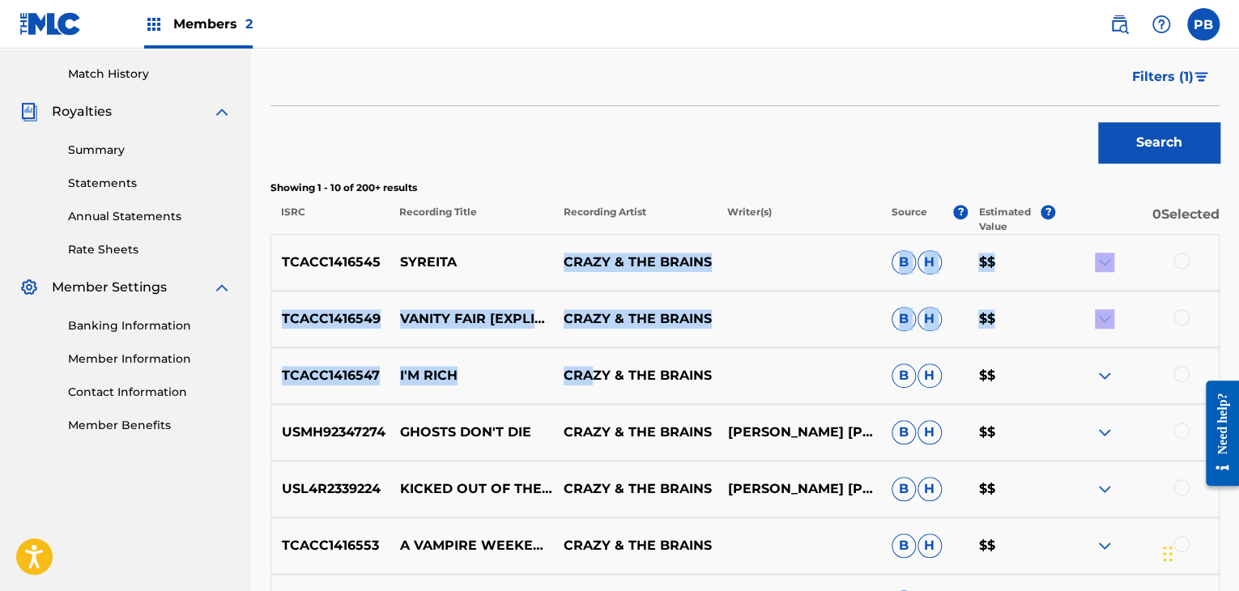
drag, startPoint x: 560, startPoint y: 239, endPoint x: 594, endPoint y: 369, distance: 134.7
click at [594, 369] on div "TCACC1416545 SYREITA CRAZY & THE BRAINS B H $$ TCACC1416549 VANITY FAIR [EXPLIC…" at bounding box center [744, 537] width 949 height 607
click at [594, 369] on p "CRAZY & THE BRAINS" at bounding box center [635, 375] width 164 height 19
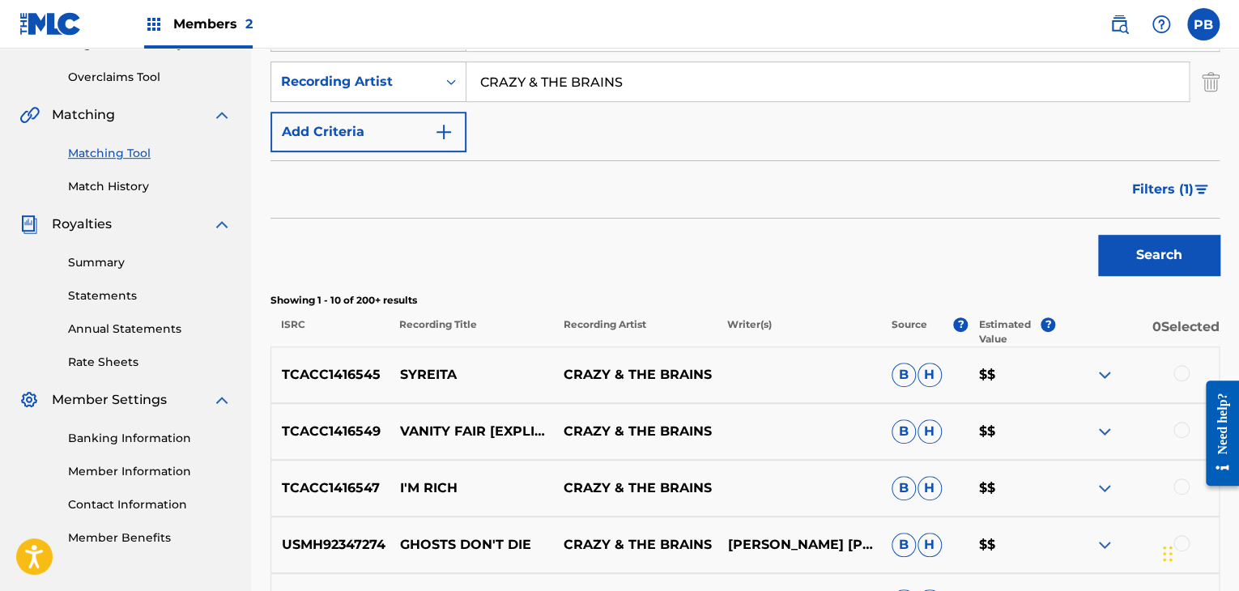
scroll to position [313, 0]
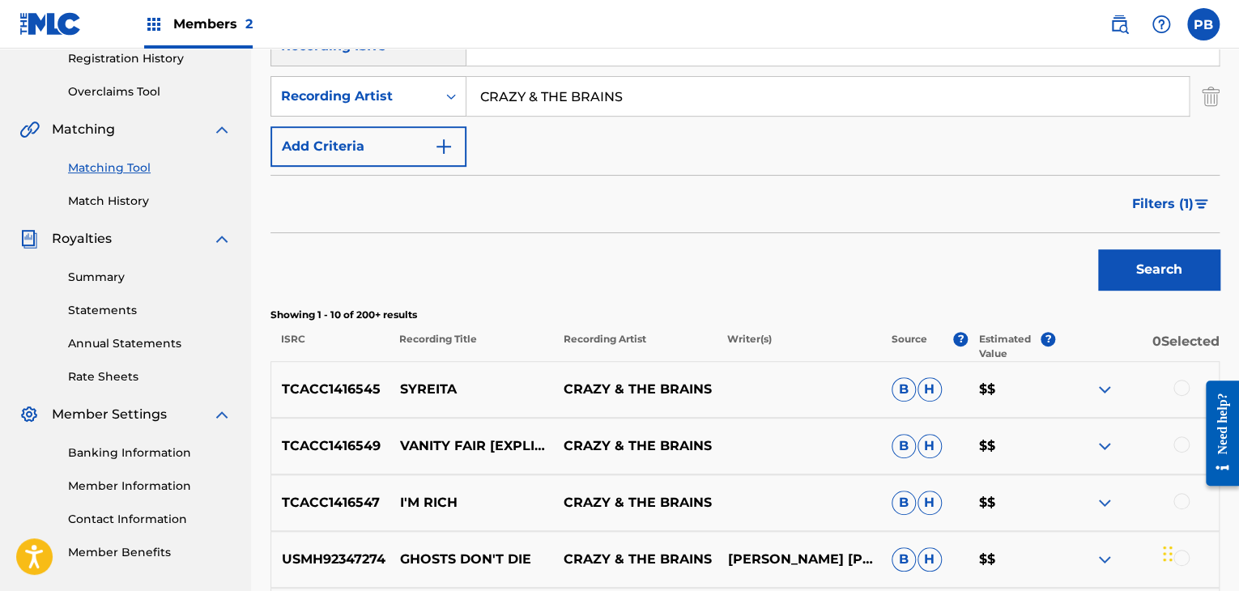
click at [511, 107] on input "CRAZY & THE BRAINS" at bounding box center [827, 96] width 722 height 39
type input "slugwater"
click at [1098, 249] on button "Search" at bounding box center [1158, 269] width 121 height 40
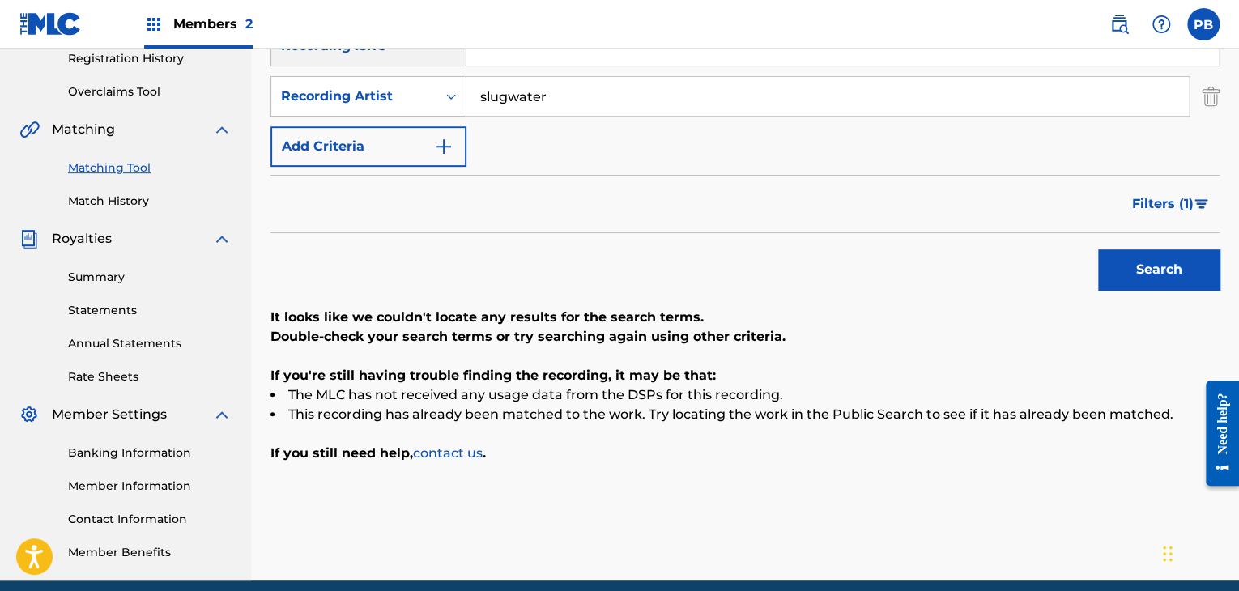
scroll to position [215, 0]
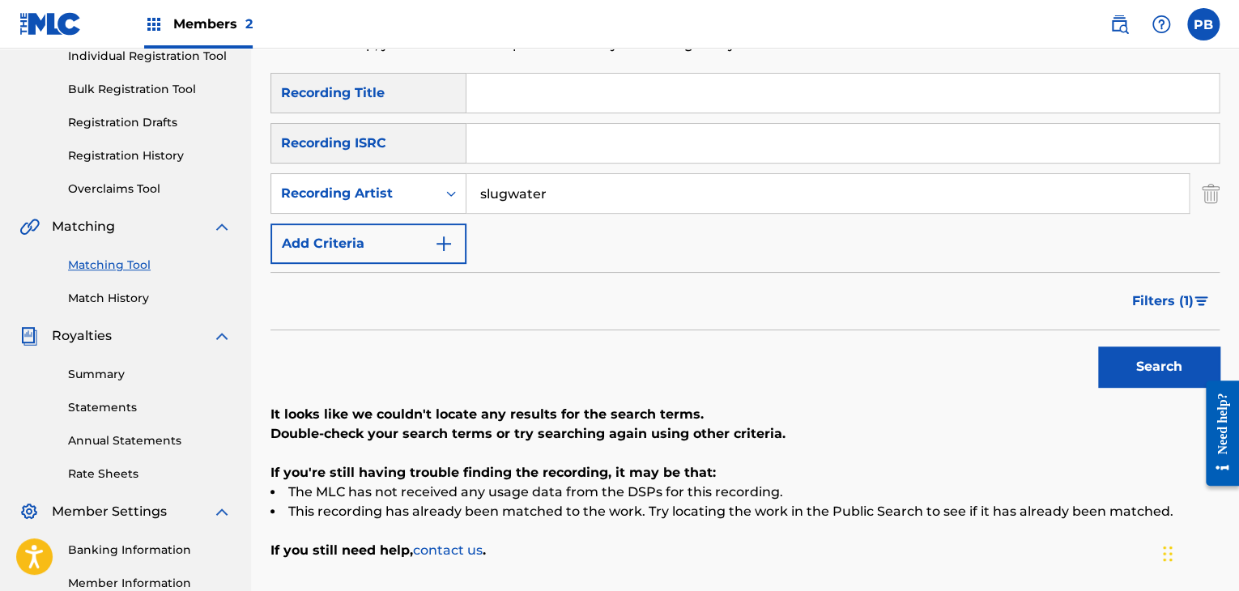
click at [533, 189] on input "slugwater" at bounding box center [827, 193] width 722 height 39
